Goal: Task Accomplishment & Management: Use online tool/utility

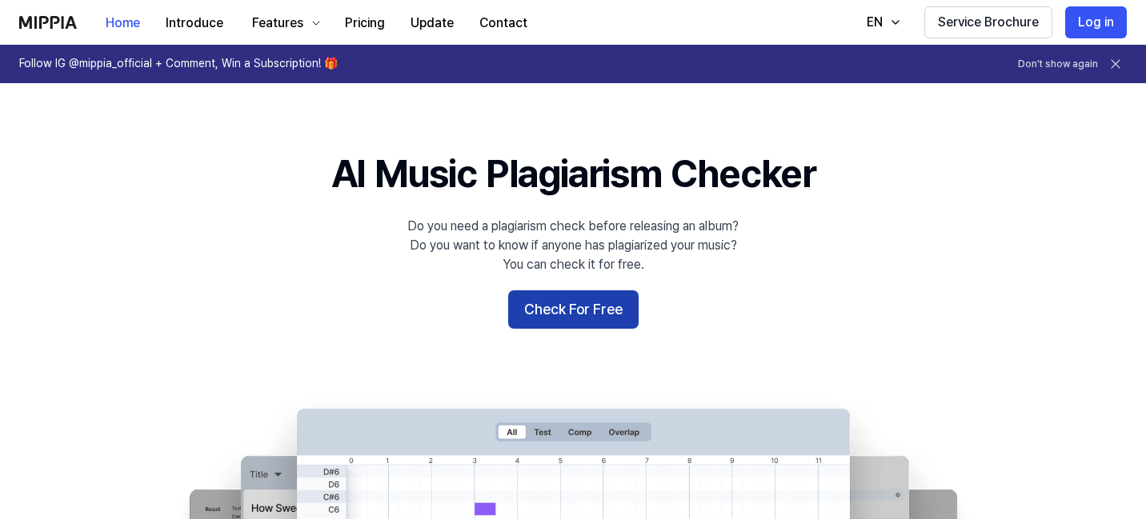
click at [539, 318] on button "Check For Free" at bounding box center [573, 309] width 130 height 38
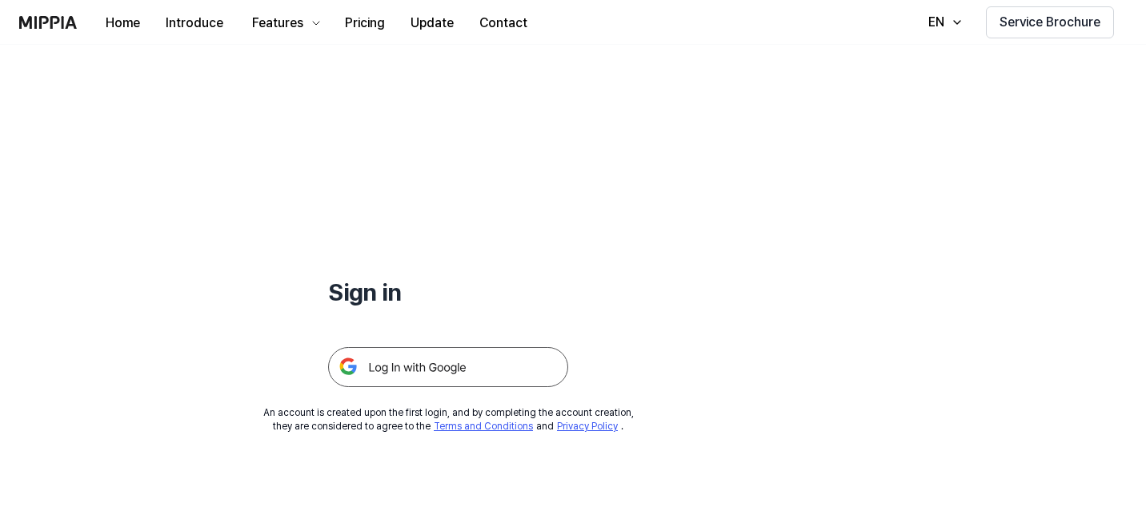
click at [460, 360] on img at bounding box center [448, 367] width 240 height 40
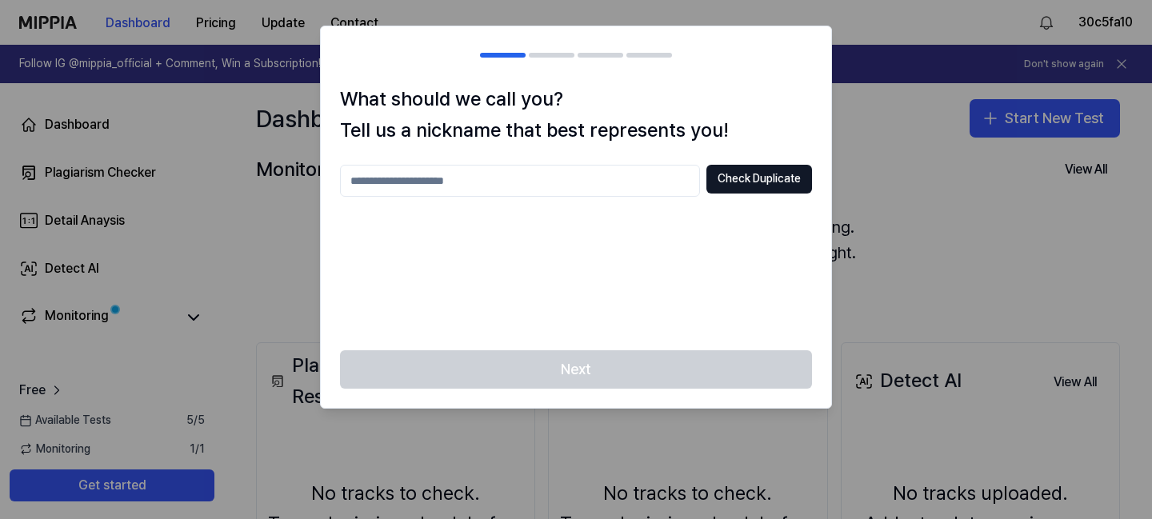
click at [548, 183] on input "text" at bounding box center [520, 181] width 360 height 32
type input "****"
click at [715, 183] on button "Check Duplicate" at bounding box center [760, 179] width 106 height 29
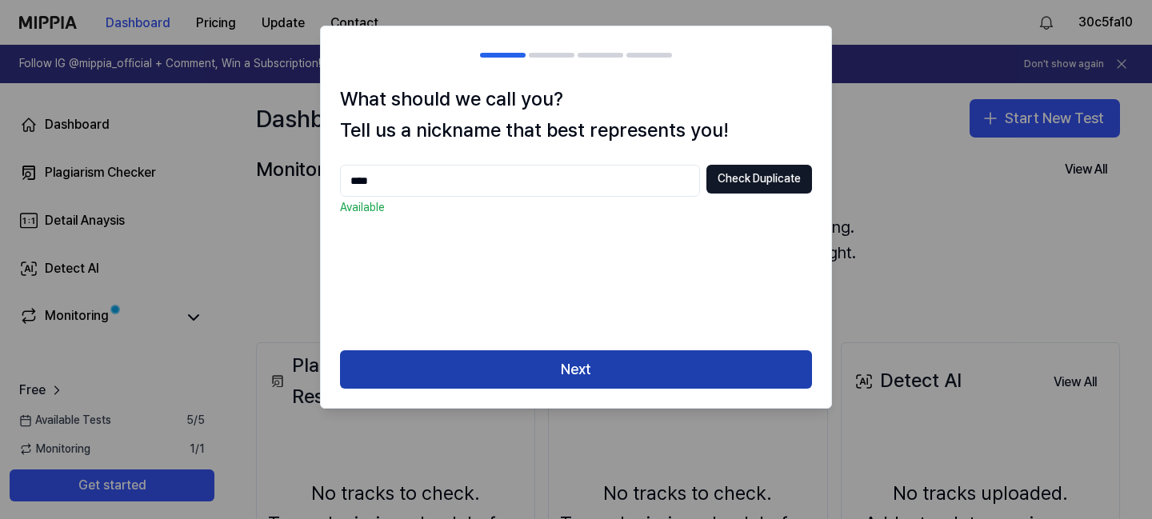
click at [594, 363] on button "Next" at bounding box center [576, 369] width 472 height 38
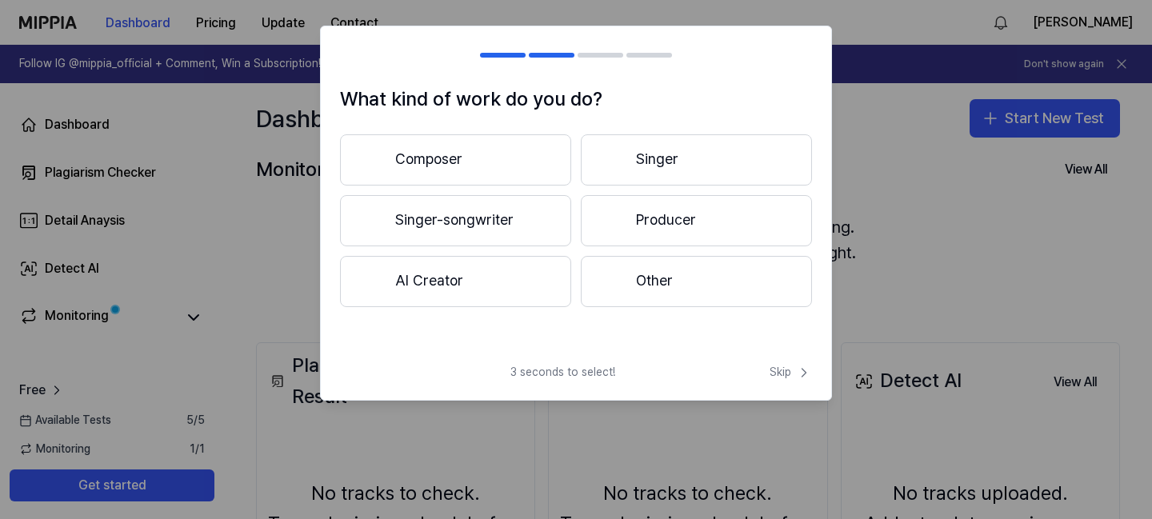
click at [455, 222] on button "Singer-songwriter" at bounding box center [455, 220] width 231 height 51
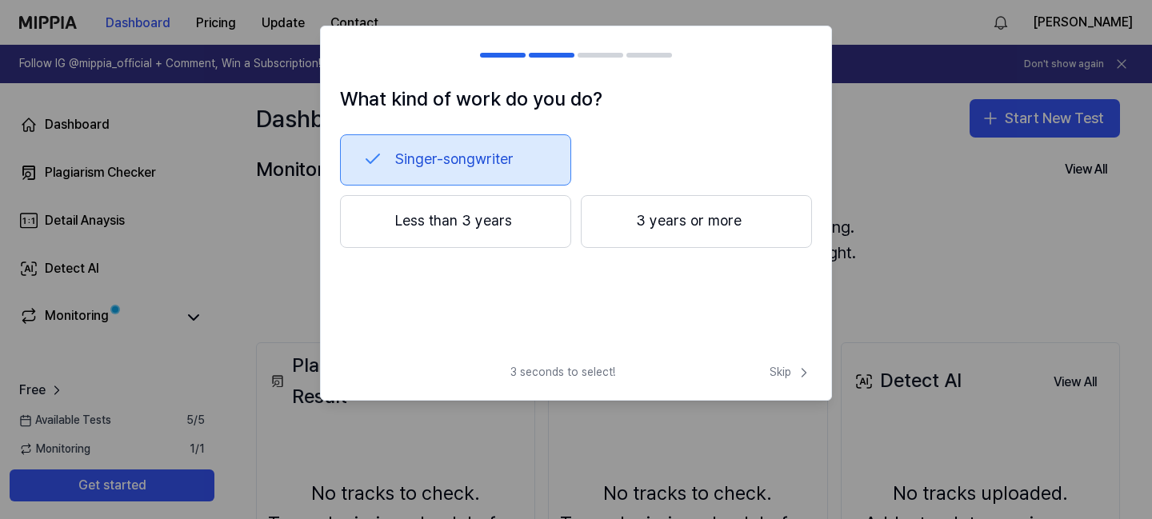
click at [660, 210] on button "3 years or more" at bounding box center [696, 221] width 231 height 53
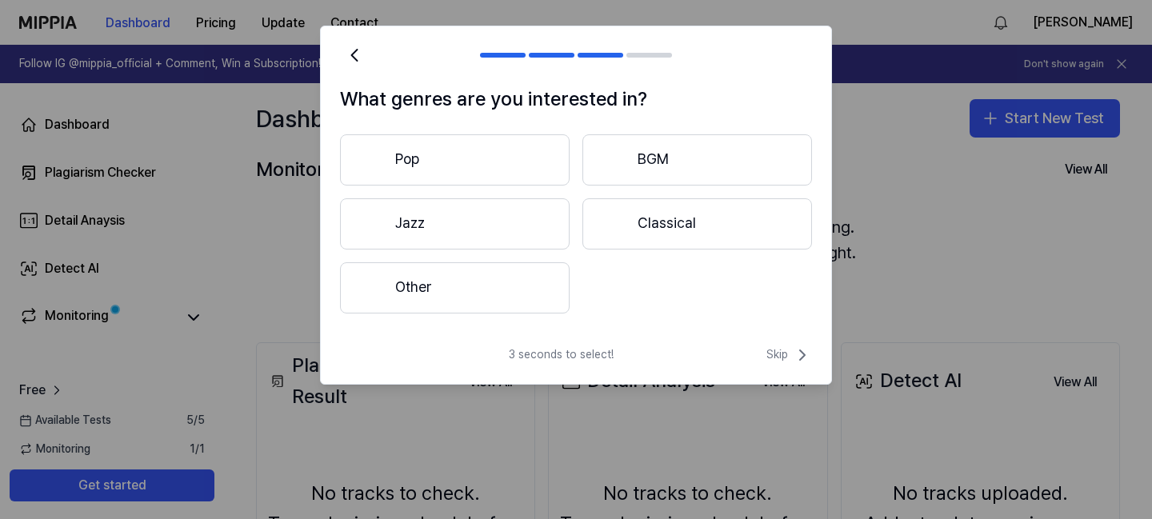
click at [509, 290] on button "Other" at bounding box center [455, 287] width 230 height 51
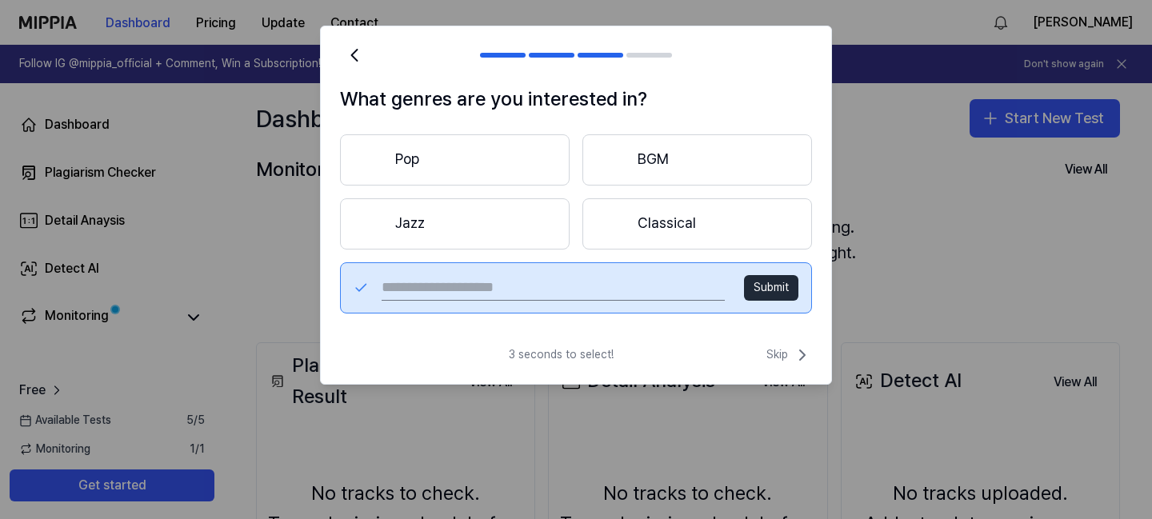
click at [607, 295] on input "text" at bounding box center [553, 288] width 343 height 26
click at [470, 287] on input "**********" at bounding box center [553, 288] width 343 height 26
type input "**********"
click at [766, 284] on button "Submit" at bounding box center [771, 288] width 54 height 26
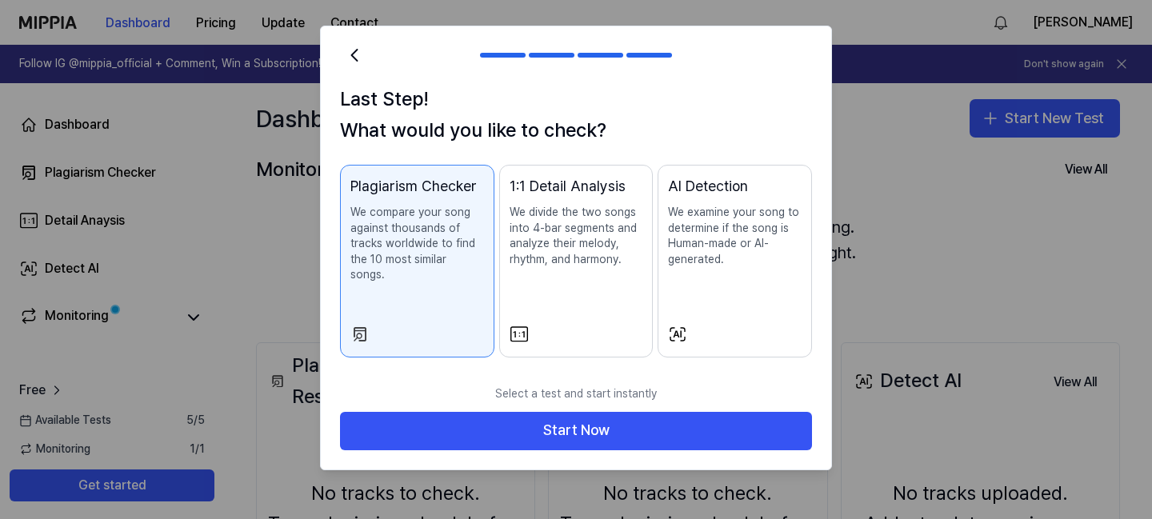
click at [428, 253] on p "We compare your song against thousands of tracks worldwide to find the 10 most …" at bounding box center [417, 244] width 134 height 78
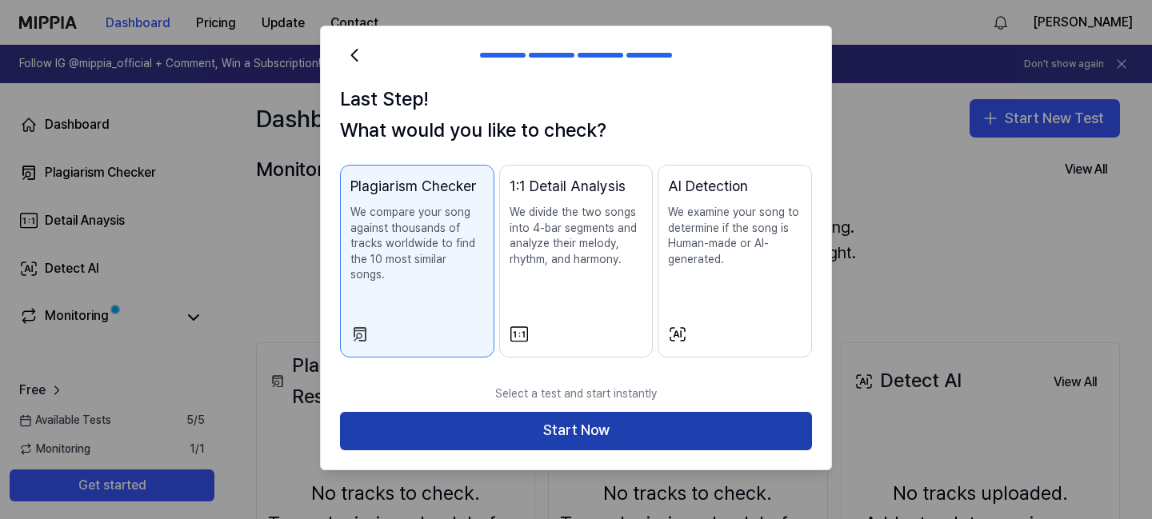
click at [465, 412] on button "Start Now" at bounding box center [576, 431] width 472 height 38
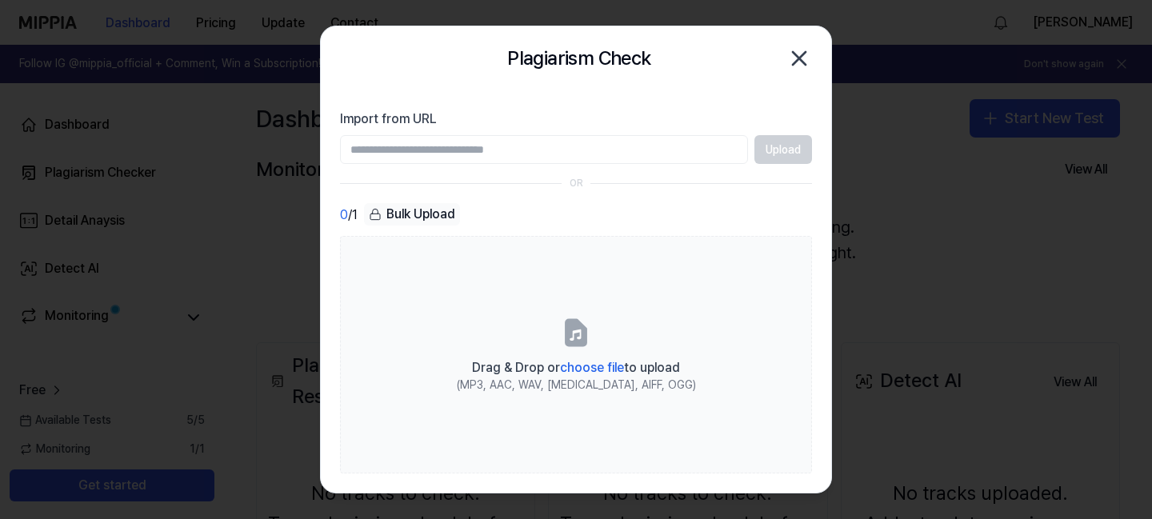
click at [511, 150] on input "Import from URL" at bounding box center [544, 149] width 408 height 29
click at [793, 58] on icon "button" at bounding box center [800, 59] width 26 height 26
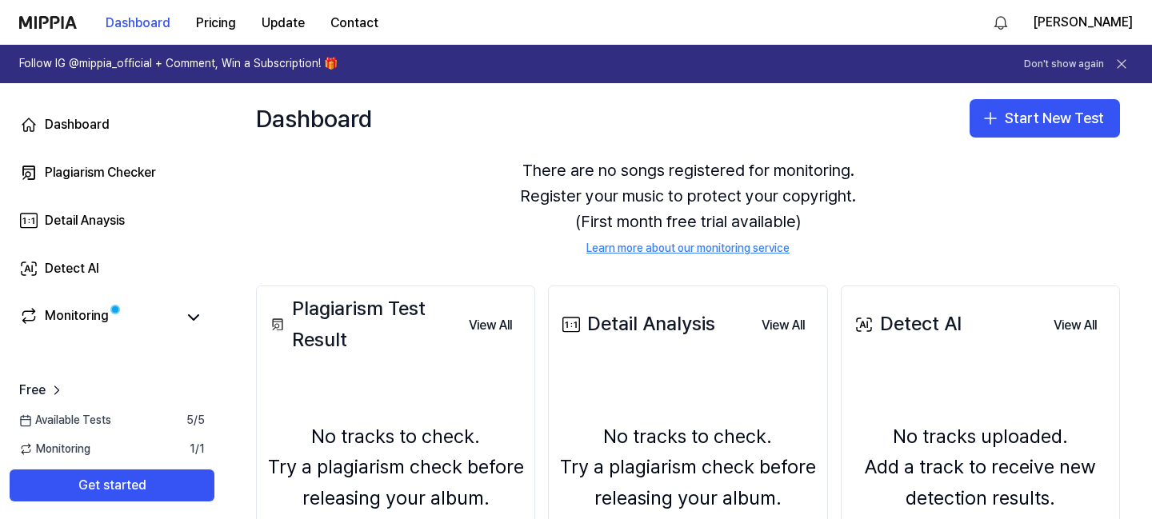
scroll to position [82, 0]
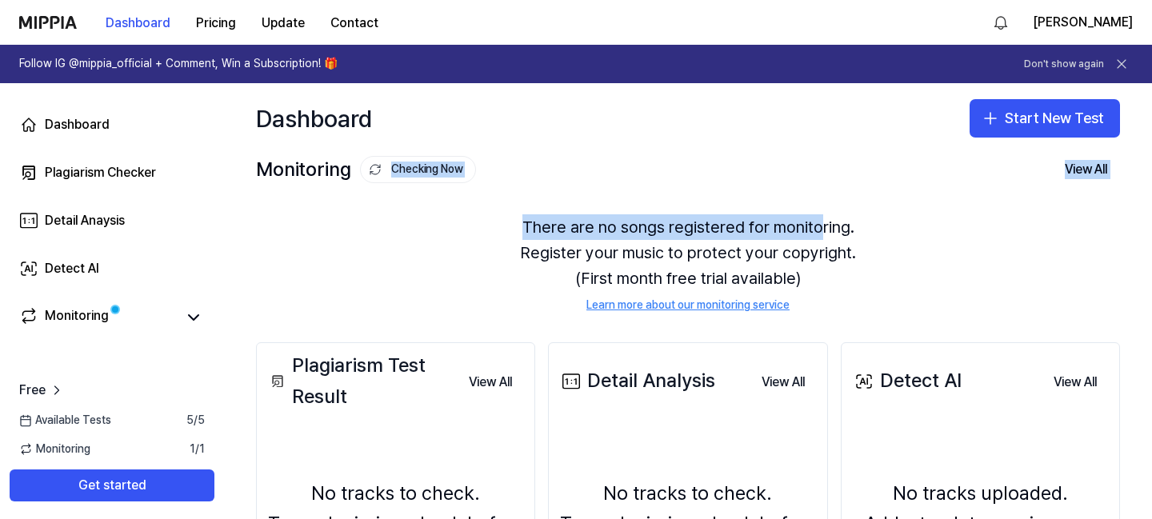
drag, startPoint x: 813, startPoint y: 215, endPoint x: 747, endPoint y: 157, distance: 88.5
click at [747, 157] on div "Monitoring Checking Now View All Monitoring There are no songs registered for m…" at bounding box center [688, 232] width 928 height 157
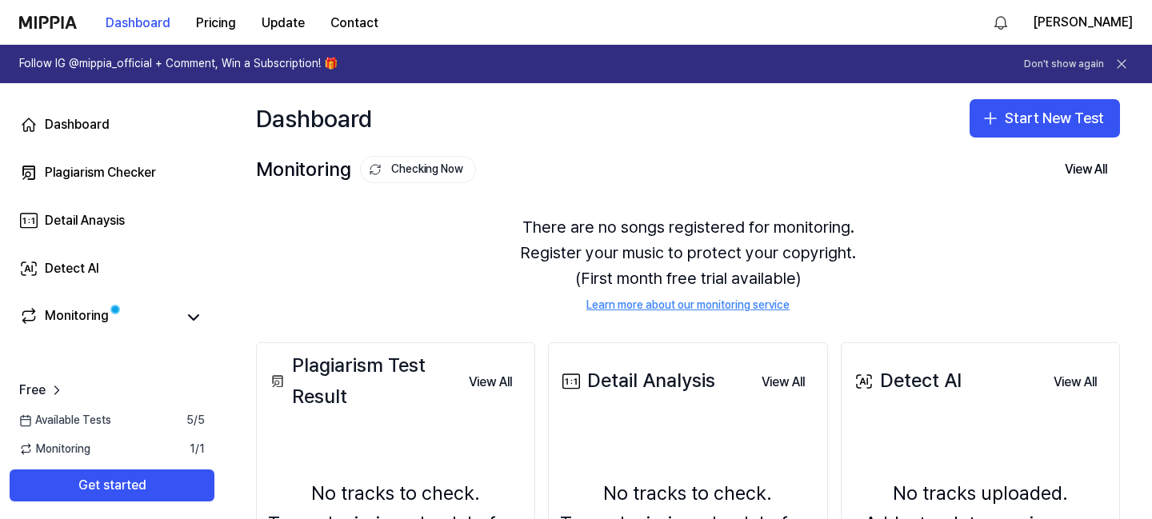
drag, startPoint x: 932, startPoint y: 206, endPoint x: 859, endPoint y: 203, distance: 73.7
click at [859, 203] on div "There are no songs registered for monitoring. Register your music to protect yo…" at bounding box center [688, 264] width 864 height 138
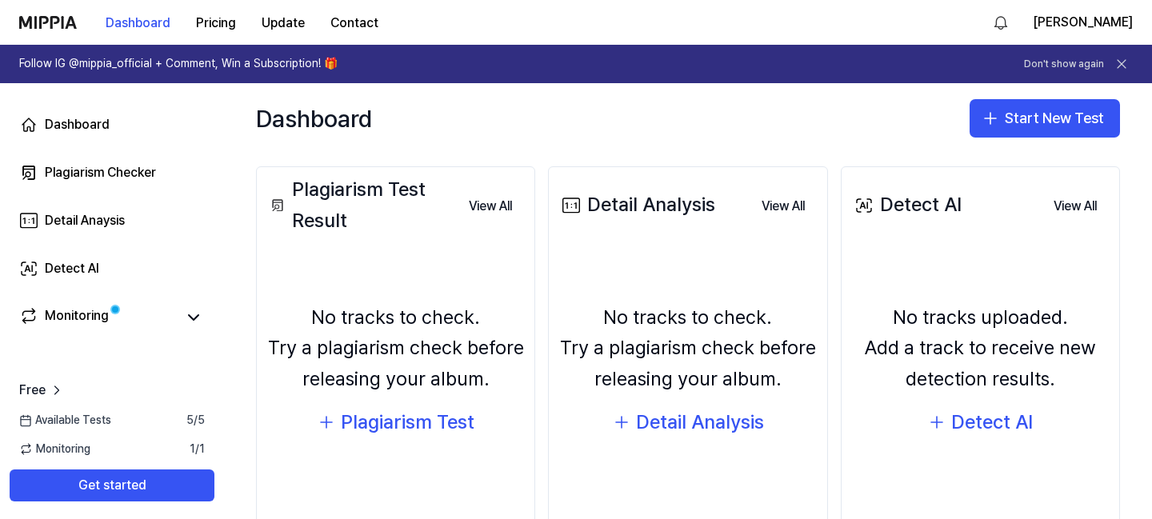
scroll to position [241, 0]
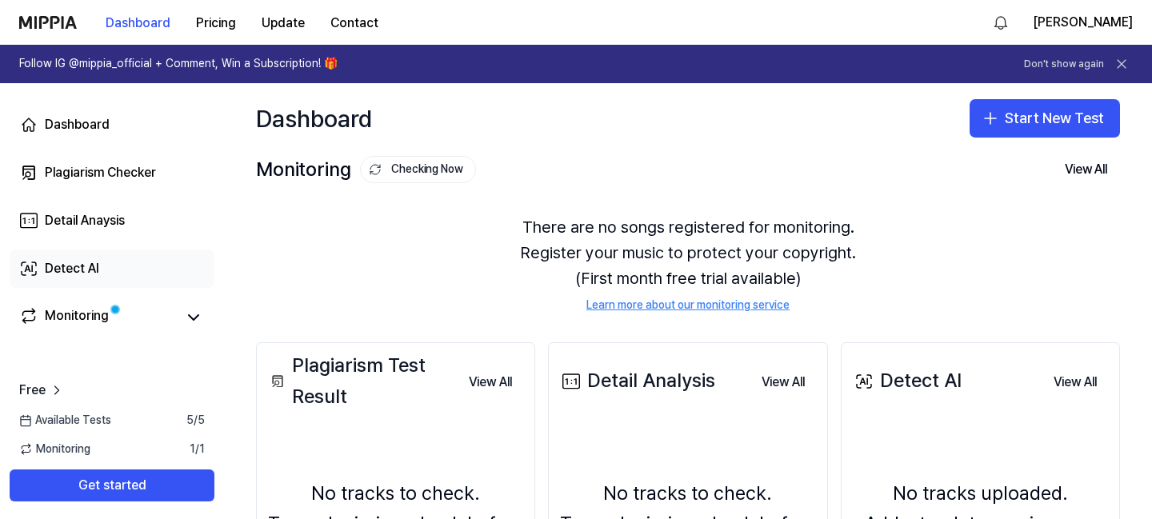
click at [75, 270] on div "Detect AI" at bounding box center [72, 268] width 54 height 19
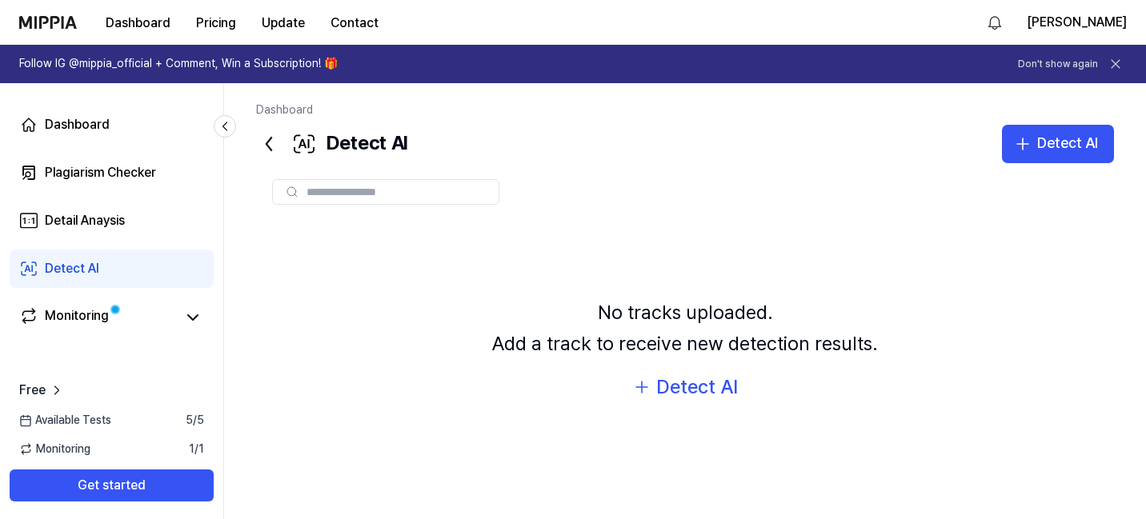
click at [390, 194] on input "text" at bounding box center [397, 192] width 182 height 14
click at [82, 224] on div "Detail Anaysis" at bounding box center [85, 220] width 80 height 19
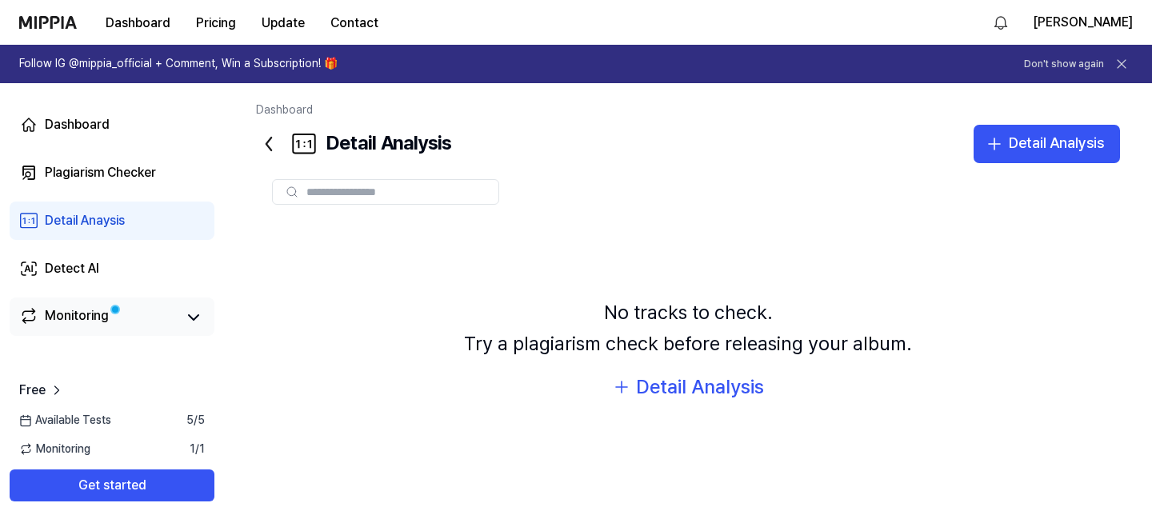
click at [85, 321] on div "Monitoring" at bounding box center [77, 317] width 64 height 22
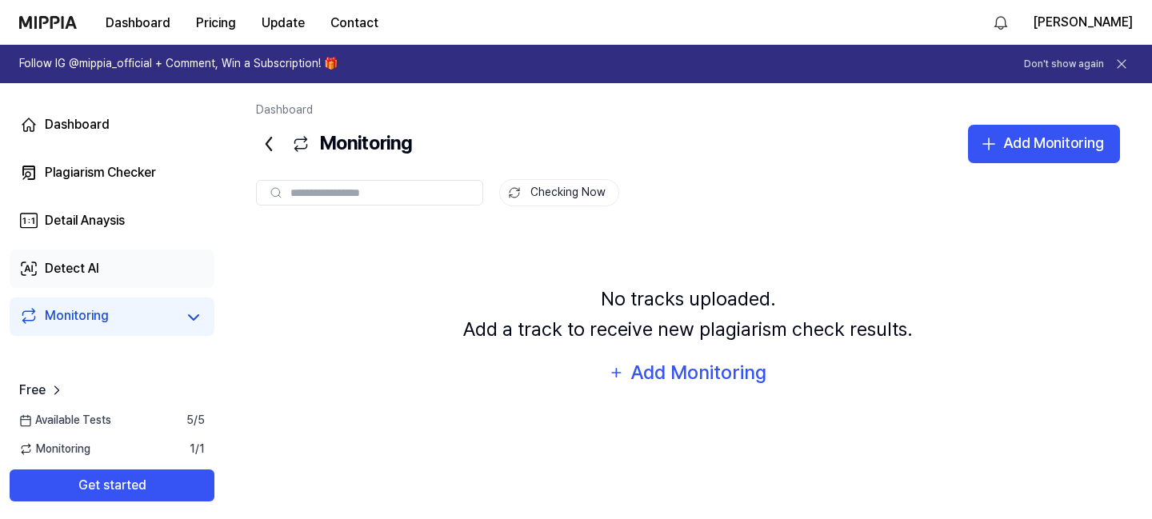
click at [72, 266] on div "Detect AI" at bounding box center [72, 268] width 54 height 19
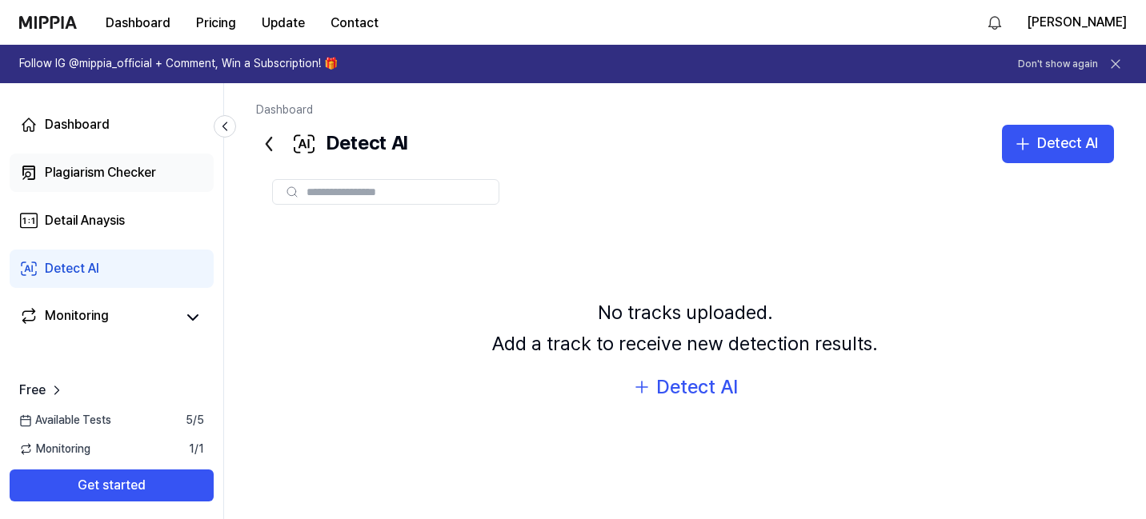
click at [131, 170] on div "Plagiarism Checker" at bounding box center [100, 172] width 111 height 19
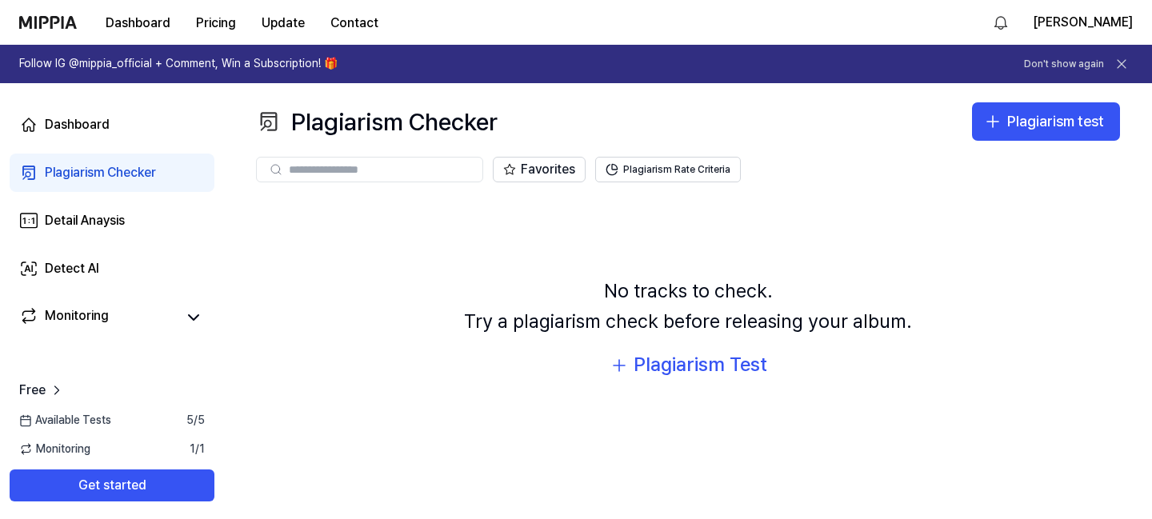
click at [341, 169] on input "text" at bounding box center [381, 169] width 184 height 14
type input "**********"
click at [422, 170] on input "**********" at bounding box center [371, 169] width 165 height 14
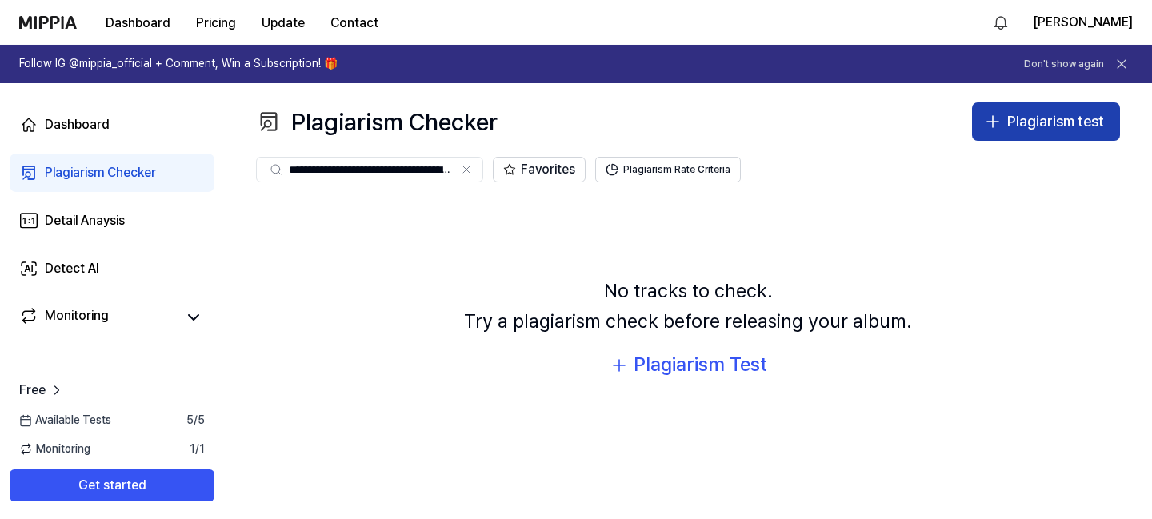
click at [999, 120] on icon "button" at bounding box center [992, 121] width 19 height 19
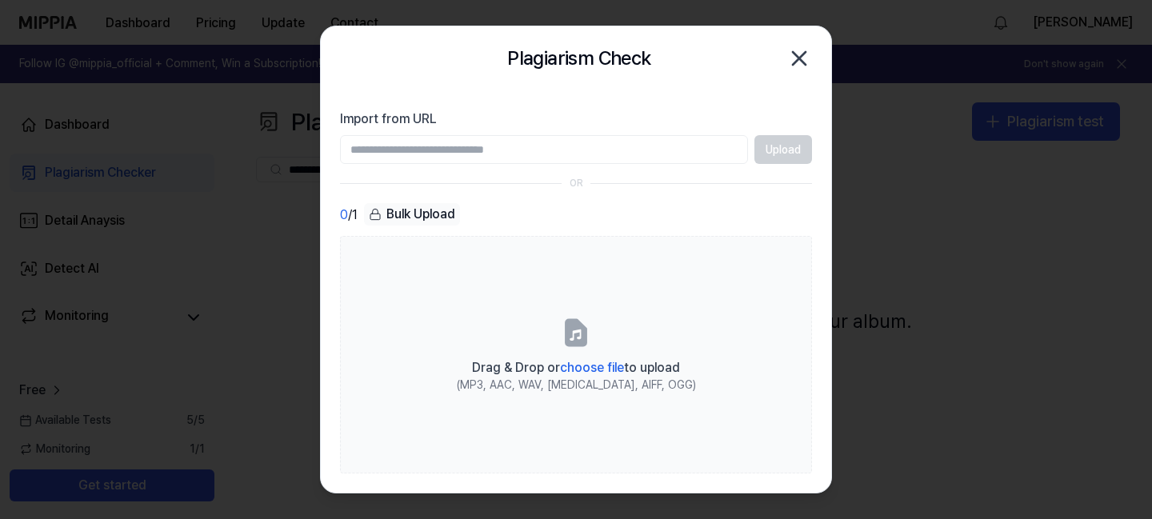
click at [807, 36] on div "Plagiarism Check Close" at bounding box center [576, 58] width 511 height 64
click at [803, 54] on icon "button" at bounding box center [799, 58] width 13 height 13
